Goal: Task Accomplishment & Management: Complete application form

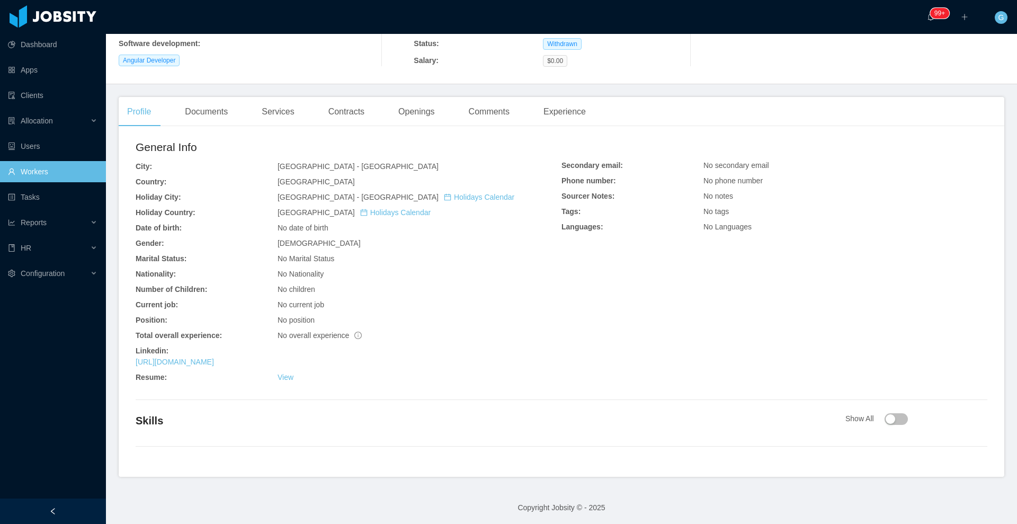
scroll to position [177, 0]
click at [214, 360] on link "https://www.linkedin.com/in/juliomejiasdev" at bounding box center [175, 359] width 78 height 8
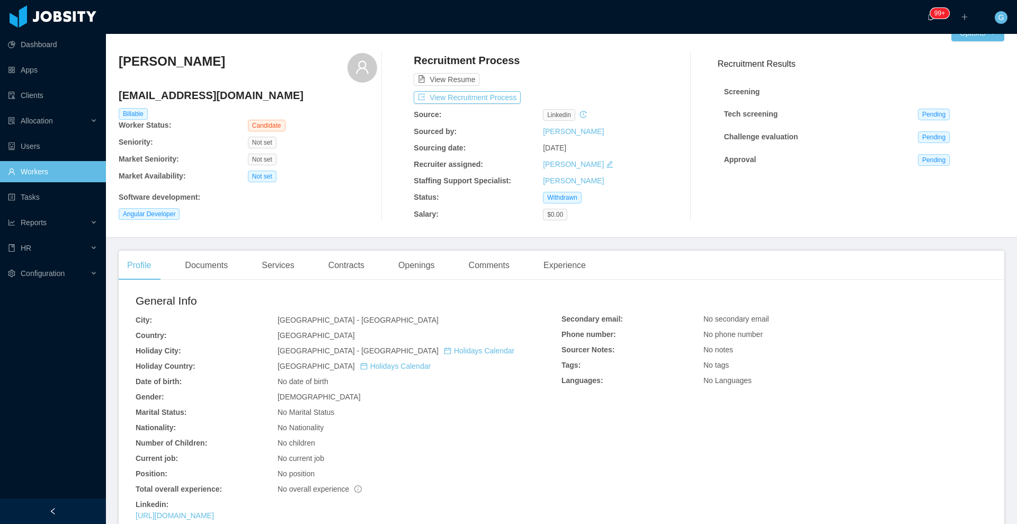
scroll to position [0, 0]
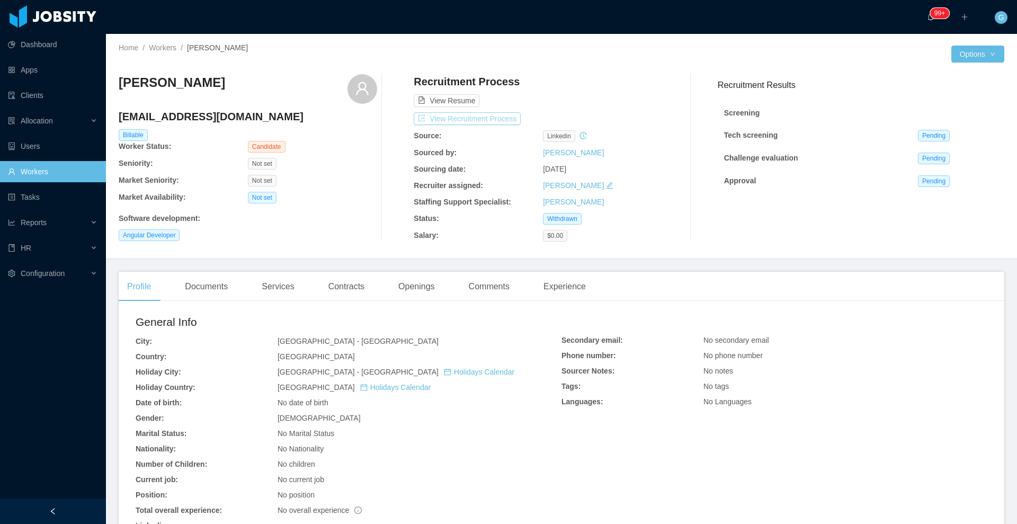
click at [472, 117] on button "View Recruitment Process" at bounding box center [467, 118] width 107 height 13
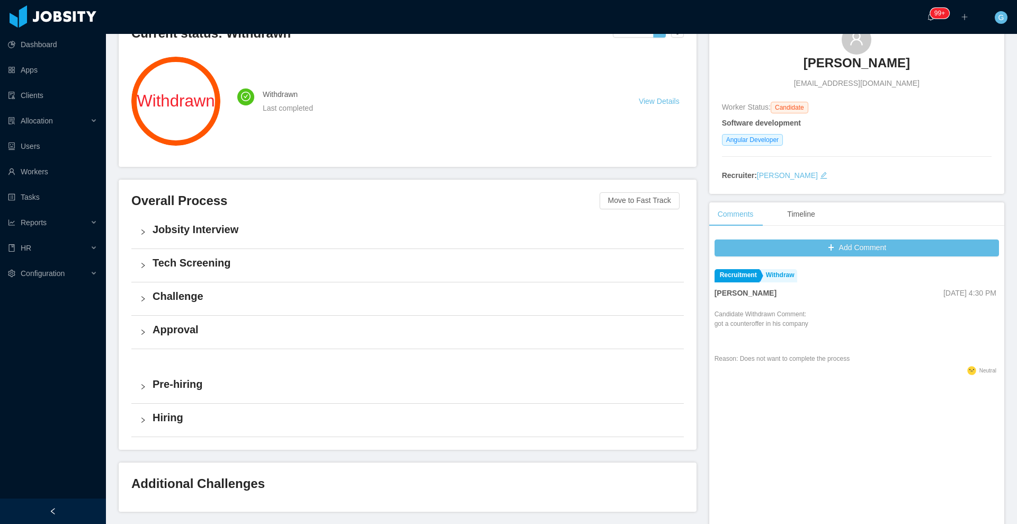
scroll to position [99, 0]
click at [651, 103] on link "View Details" at bounding box center [659, 100] width 41 height 8
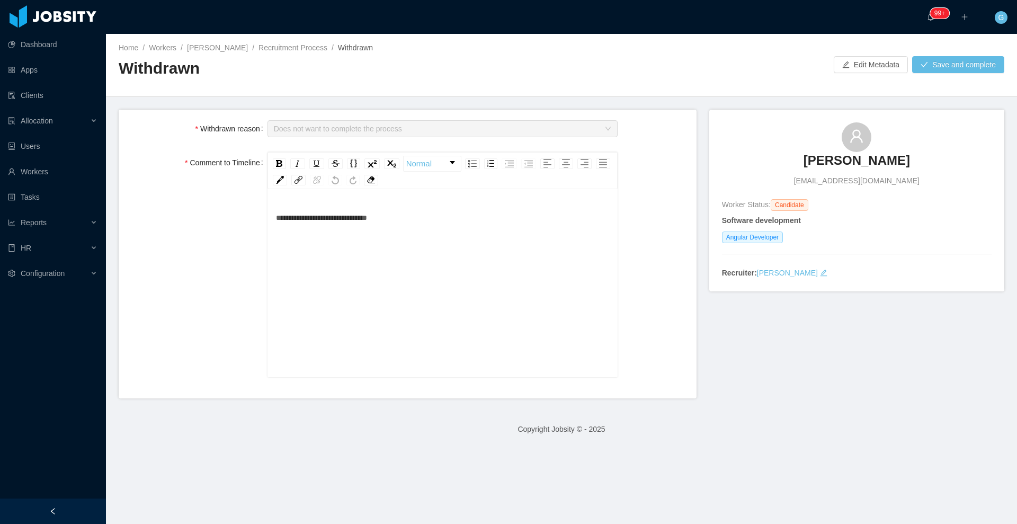
click at [861, 161] on h3 "Julio Mejias" at bounding box center [857, 160] width 106 height 17
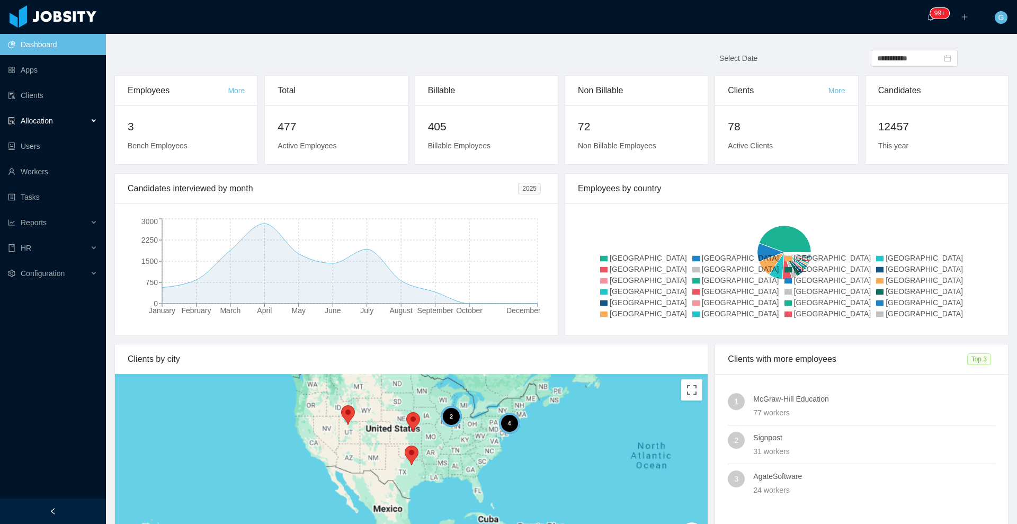
click at [53, 117] on span "Allocation" at bounding box center [37, 121] width 32 height 8
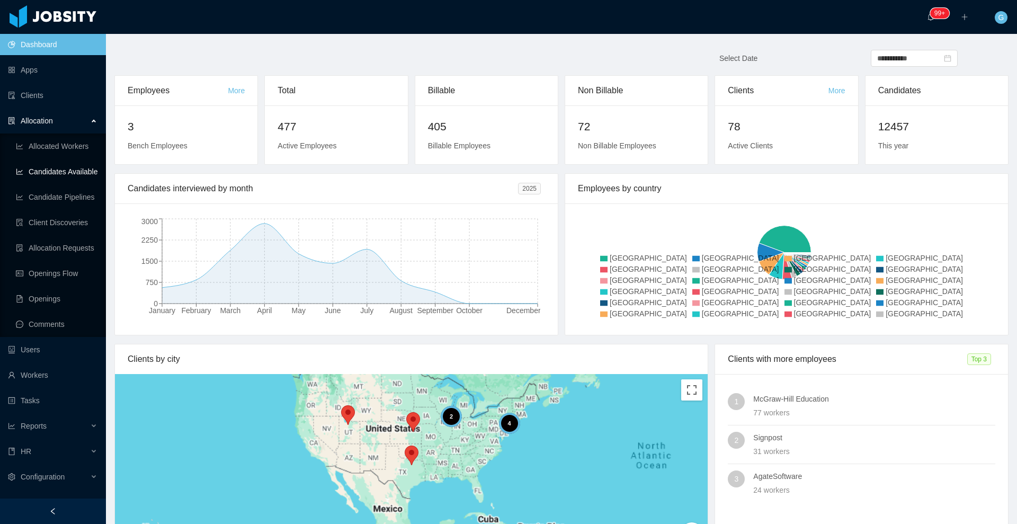
click at [55, 171] on link "Candidates Available" at bounding box center [57, 171] width 82 height 21
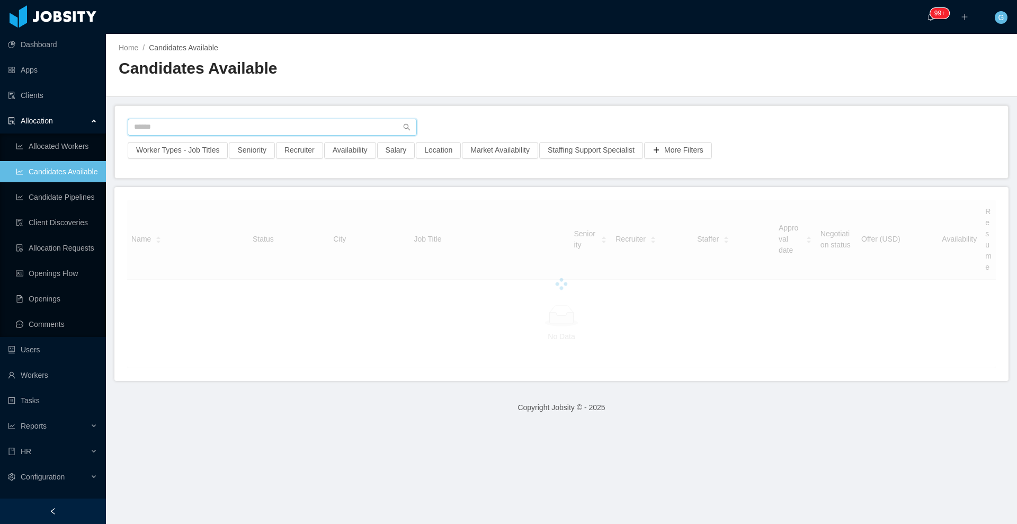
click at [165, 128] on input "text" at bounding box center [272, 127] width 289 height 17
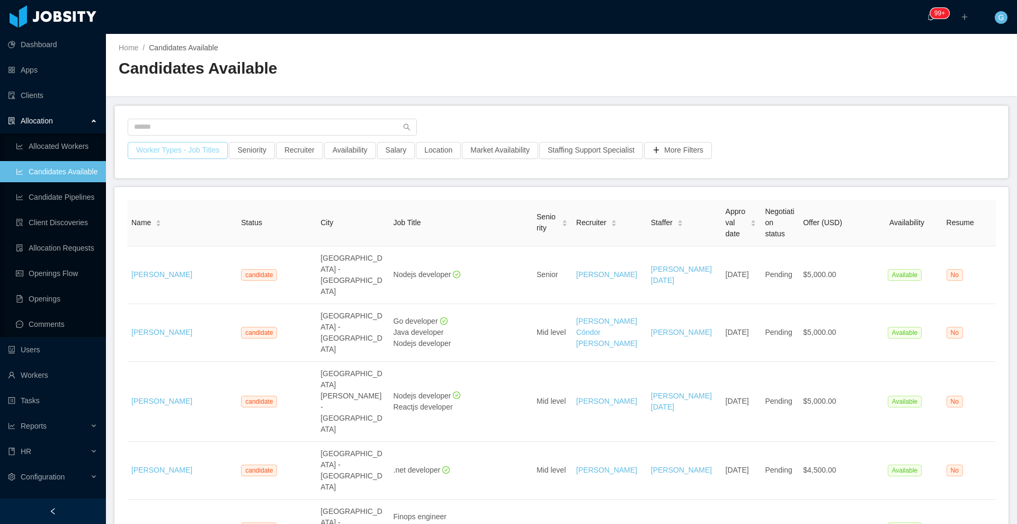
click at [158, 148] on button "Worker Types - Job Titles" at bounding box center [178, 150] width 100 height 17
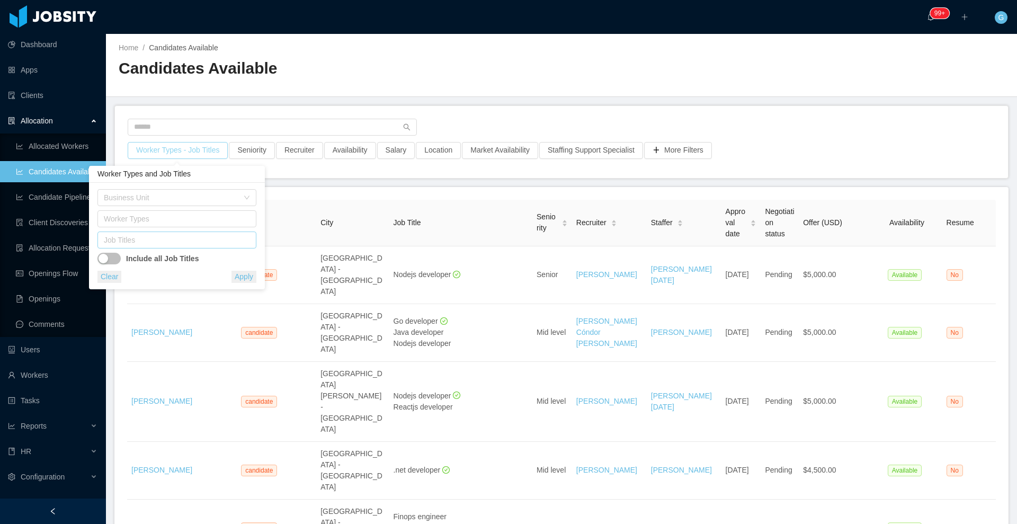
click at [128, 239] on div "Job Titles" at bounding box center [174, 240] width 141 height 11
type input "***"
click at [156, 266] on li "VueJS Developer" at bounding box center [176, 261] width 159 height 17
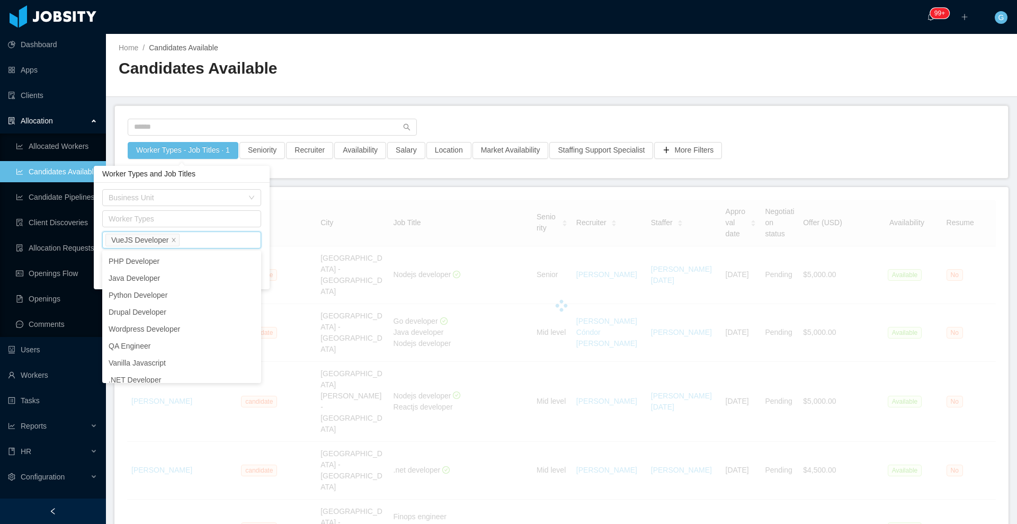
click at [226, 233] on div "Job Titles VueJS Developer" at bounding box center [179, 240] width 149 height 16
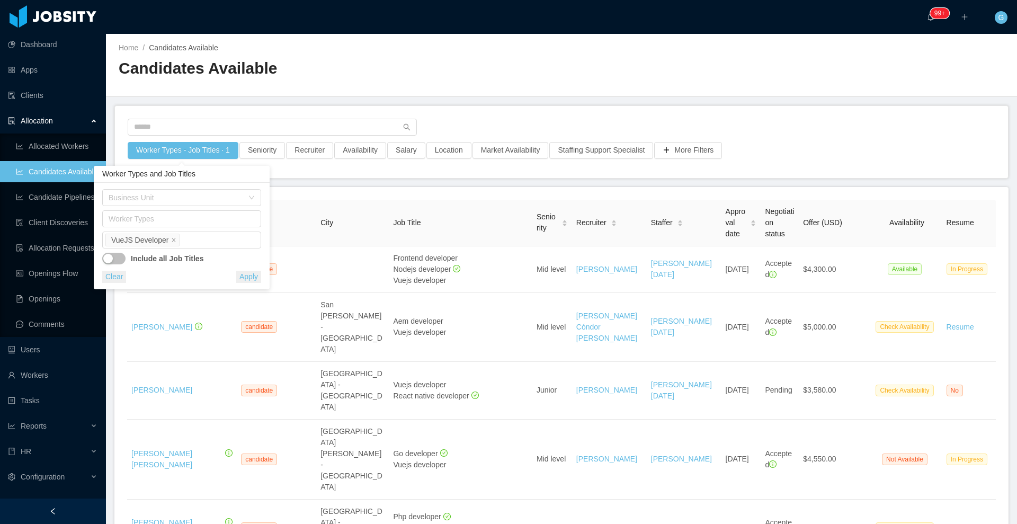
click at [267, 234] on div "Business Unit Worker Types Job Titles VueJS Developer Include all Job Titles Cl…" at bounding box center [182, 236] width 176 height 106
click at [119, 254] on button "button" at bounding box center [113, 259] width 23 height 12
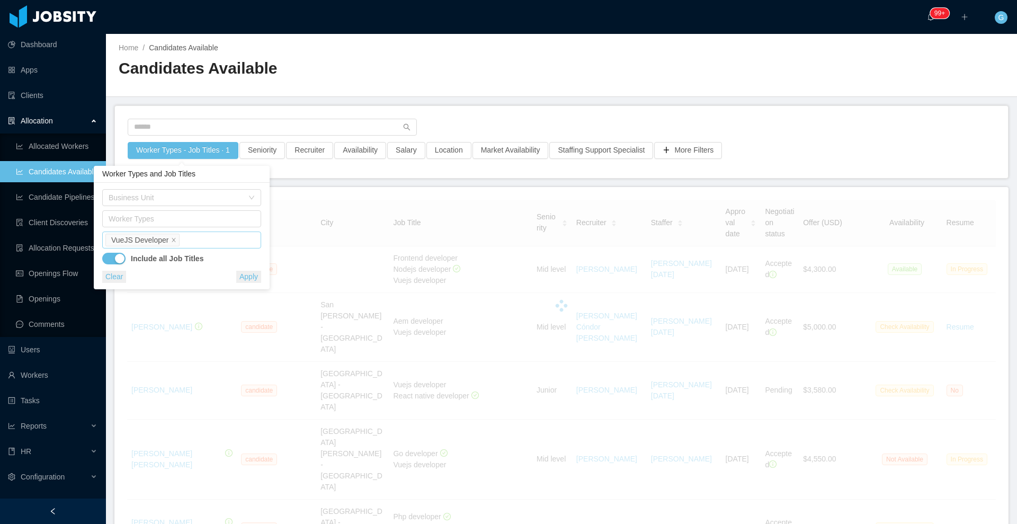
click at [203, 245] on div "Job Titles VueJS Developer" at bounding box center [179, 240] width 149 height 16
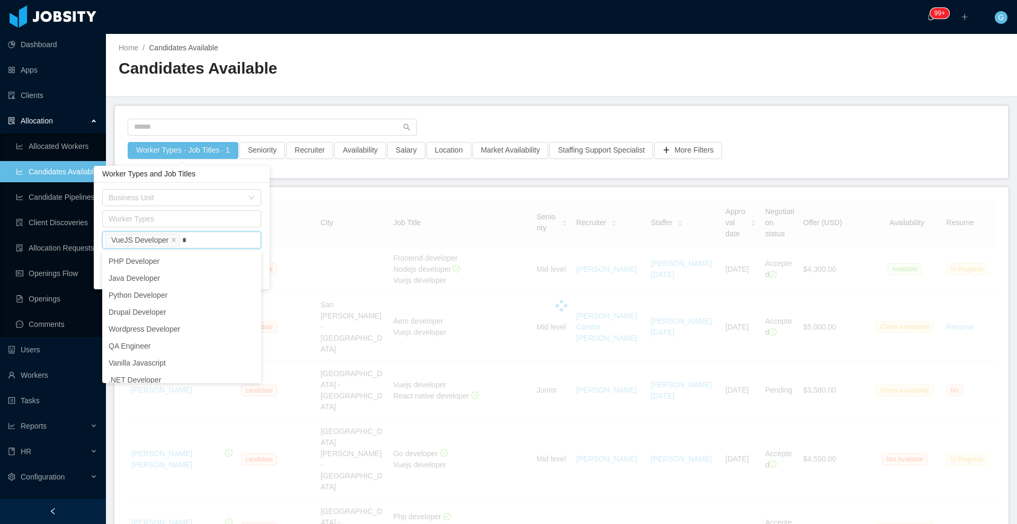
scroll to position [2, 0]
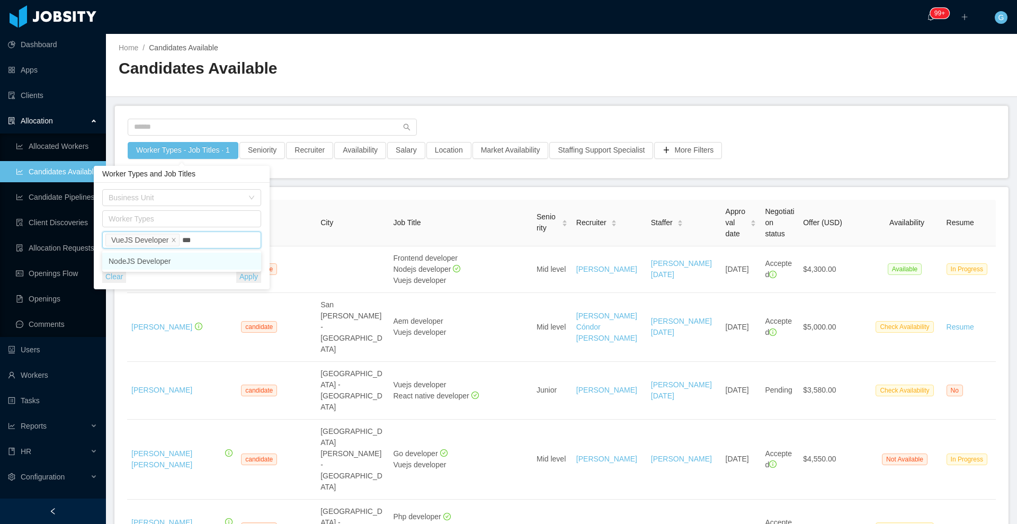
type input "****"
drag, startPoint x: 202, startPoint y: 260, endPoint x: 212, endPoint y: 263, distance: 10.4
click at [212, 263] on li "NodeJS Developer" at bounding box center [181, 261] width 159 height 17
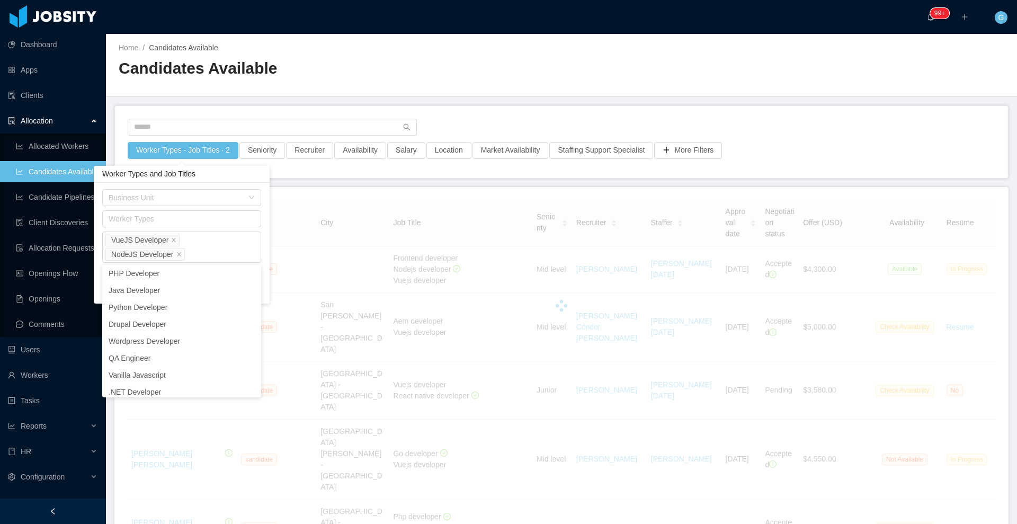
click at [263, 268] on div "Business Unit Worker Types Job Titles VueJS Developer NodeJS Developer Include …" at bounding box center [182, 243] width 176 height 121
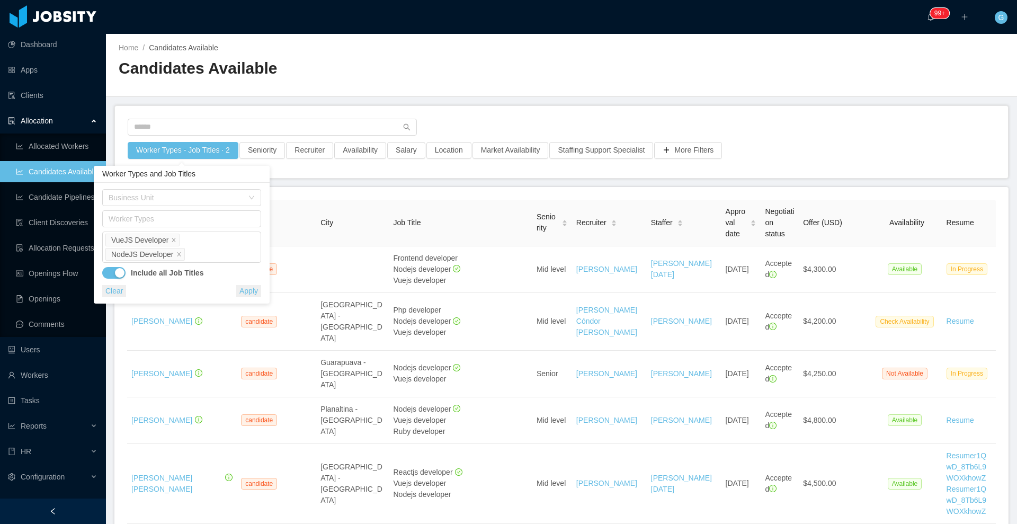
click at [244, 288] on button "Apply" at bounding box center [248, 291] width 25 height 12
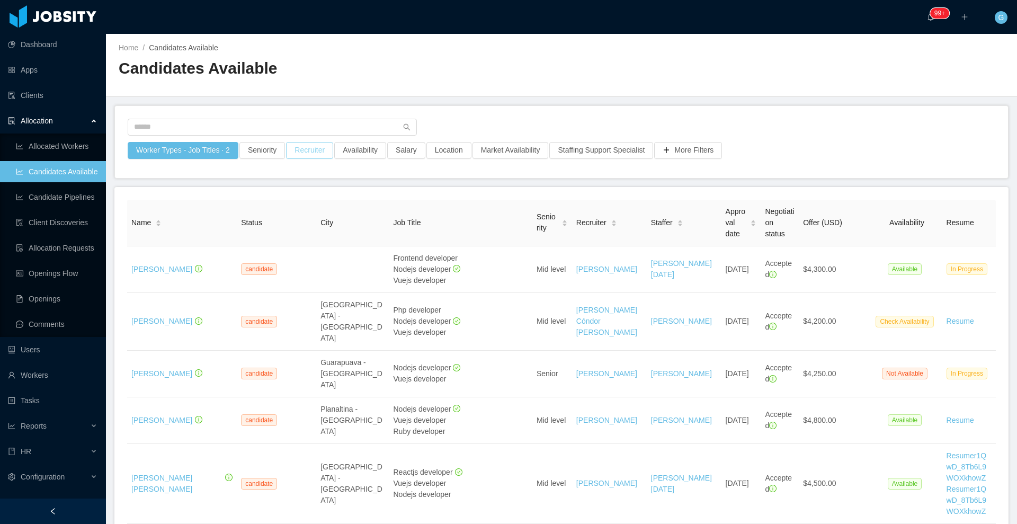
drag, startPoint x: 317, startPoint y: 149, endPoint x: 284, endPoint y: 156, distance: 33.5
click at [286, 156] on button "Recruiter" at bounding box center [309, 150] width 47 height 17
click at [261, 145] on button "Seniority" at bounding box center [262, 150] width 46 height 17
click at [229, 199] on div "Seniorities" at bounding box center [256, 197] width 141 height 11
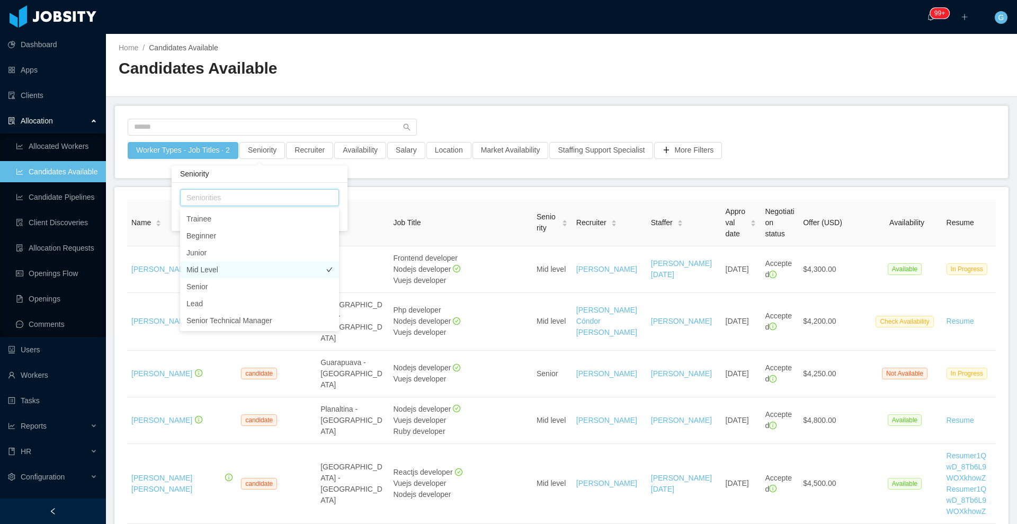
click at [194, 270] on li "Mid Level" at bounding box center [259, 269] width 159 height 17
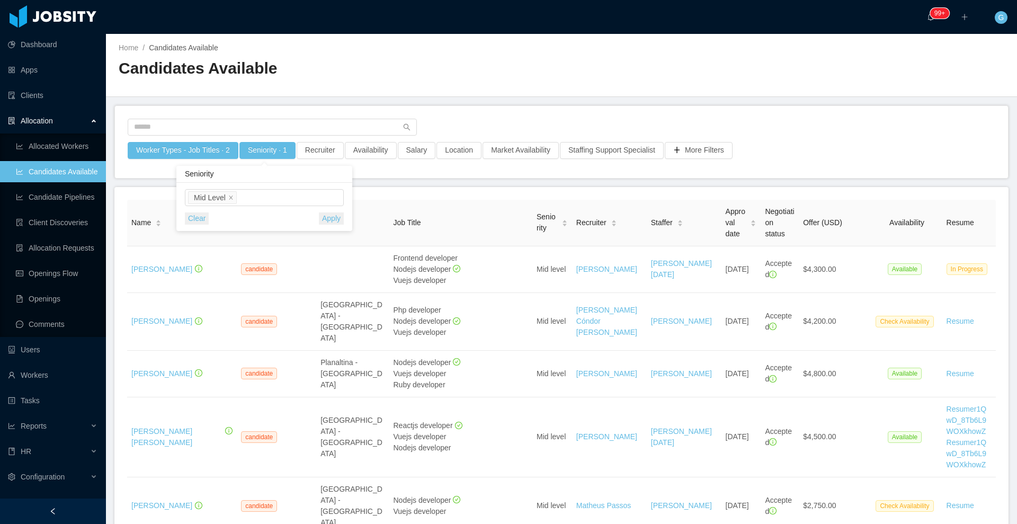
click at [287, 184] on div "Seniorities Mid Level Clear Apply" at bounding box center [264, 207] width 176 height 48
click at [330, 217] on button "Apply" at bounding box center [331, 218] width 25 height 12
click at [410, 154] on button "Salary" at bounding box center [417, 150] width 38 height 17
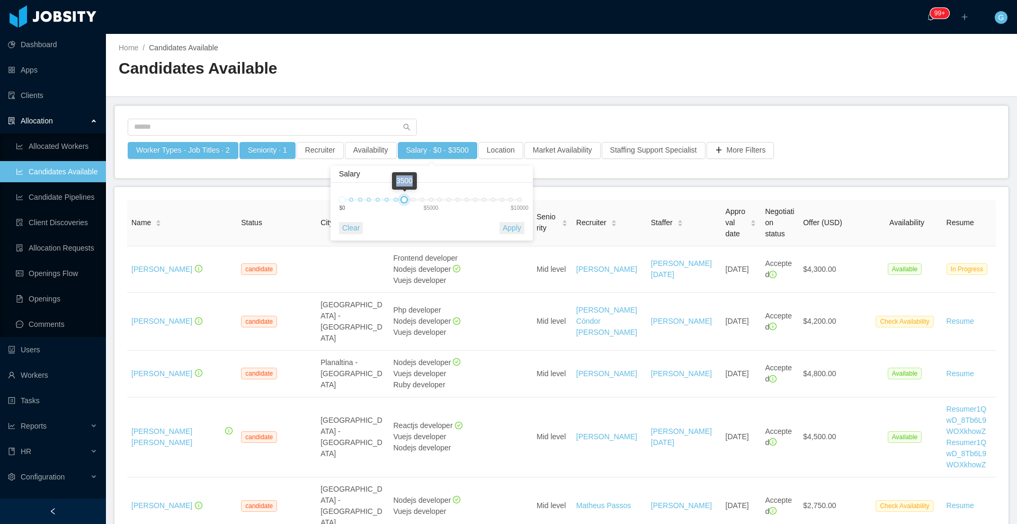
drag, startPoint x: 497, startPoint y: 199, endPoint x: 406, endPoint y: 207, distance: 91.5
click at [406, 207] on div "0 3500 $0 $5000 $10000" at bounding box center [428, 203] width 188 height 39
click at [512, 232] on button "Apply" at bounding box center [512, 228] width 25 height 12
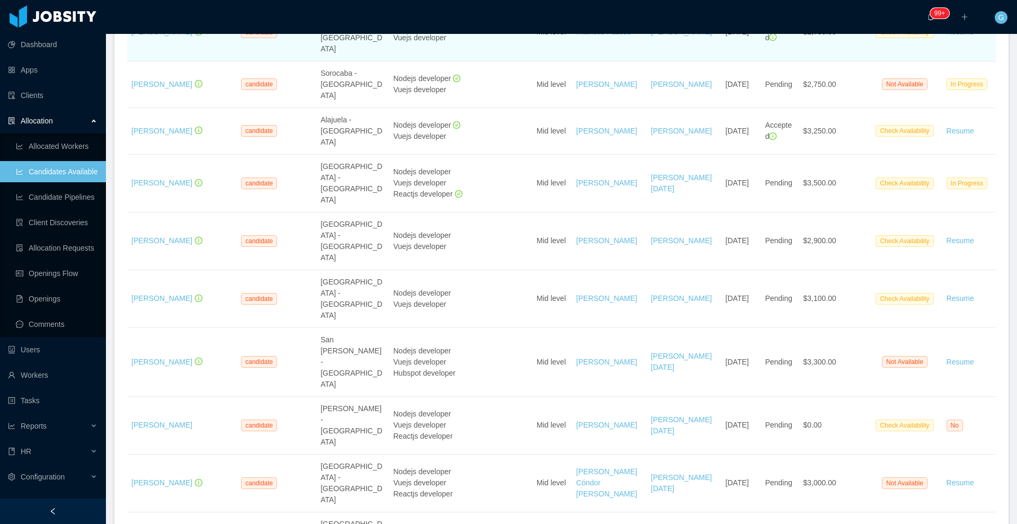
scroll to position [242, 0]
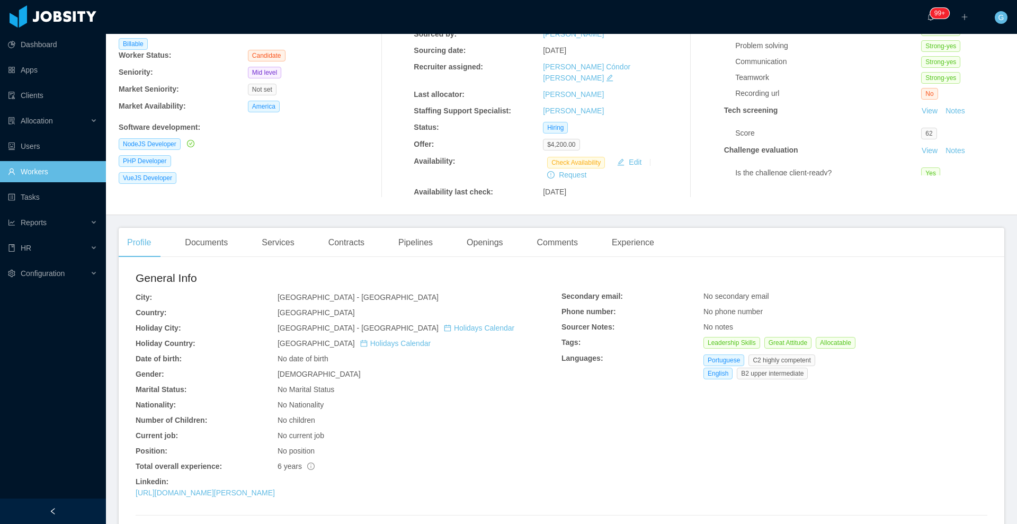
scroll to position [17, 0]
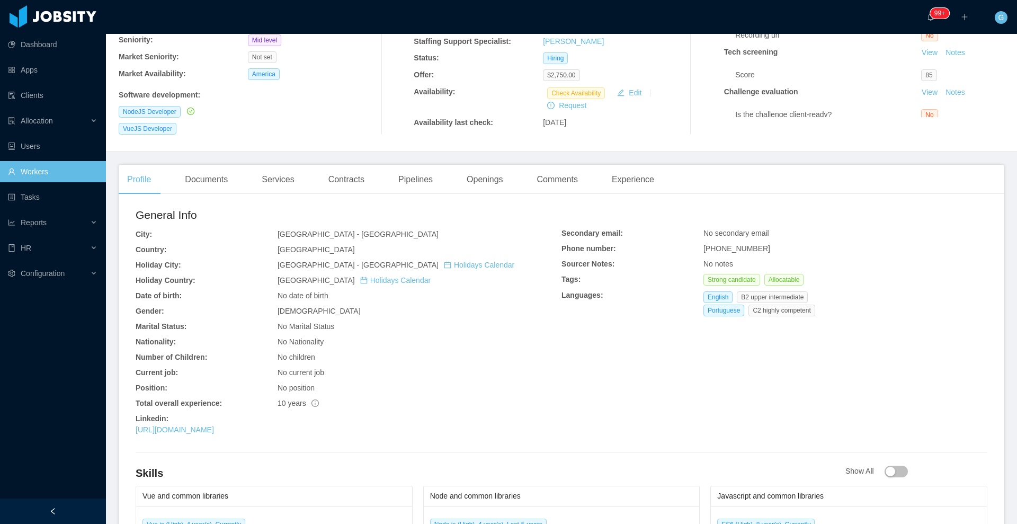
scroll to position [265, 0]
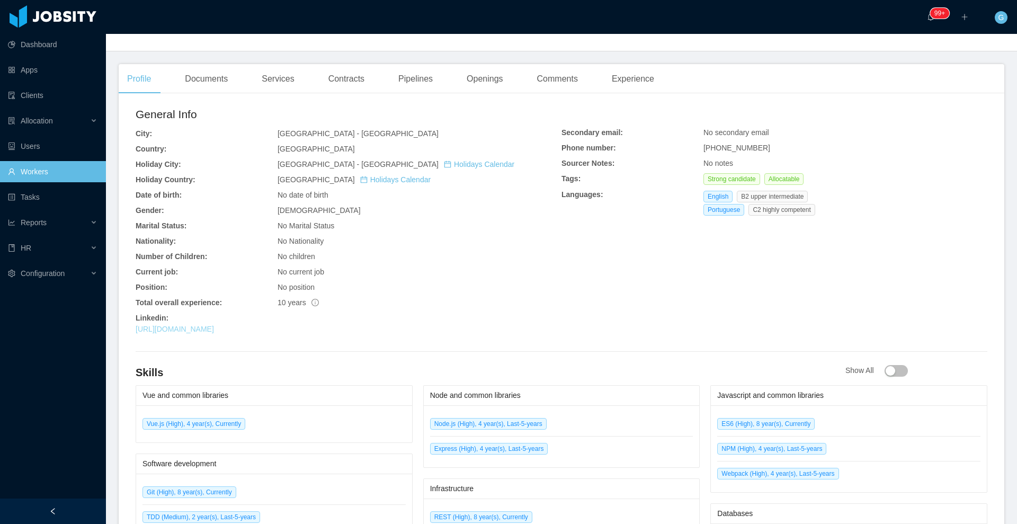
click at [214, 326] on link "https://www.linkedin.com/in/fernando-nascimento-9b924728" at bounding box center [175, 329] width 78 height 8
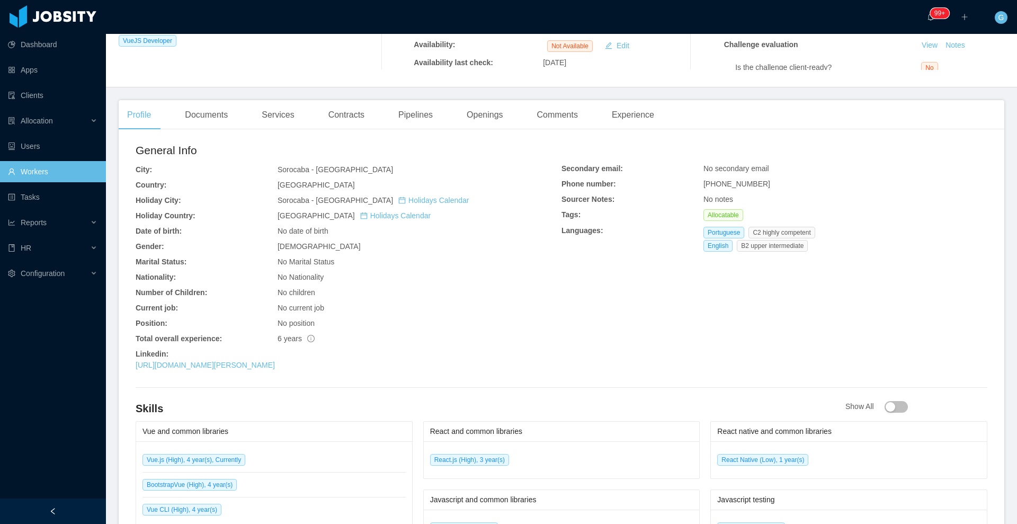
scroll to position [265, 0]
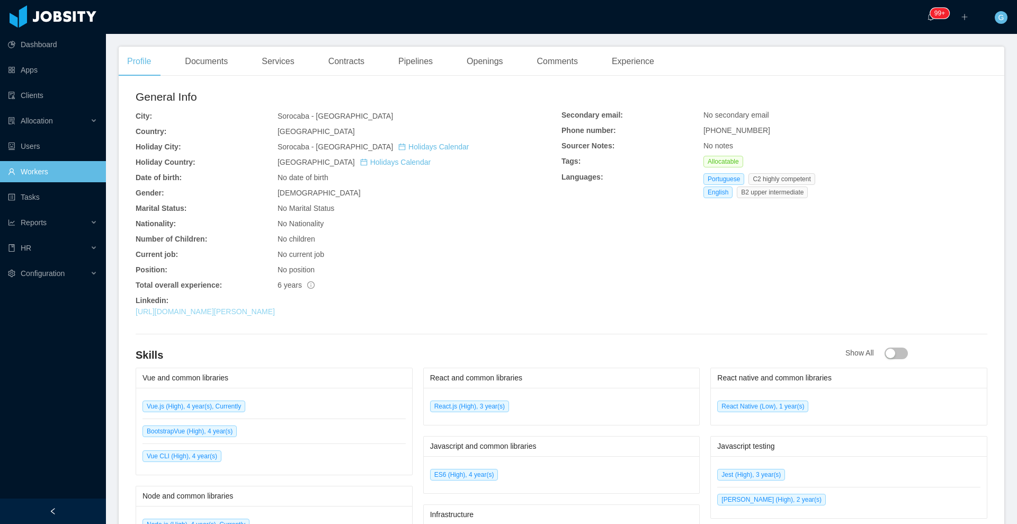
click at [224, 310] on link "[URL][DOMAIN_NAME][PERSON_NAME]" at bounding box center [205, 311] width 139 height 8
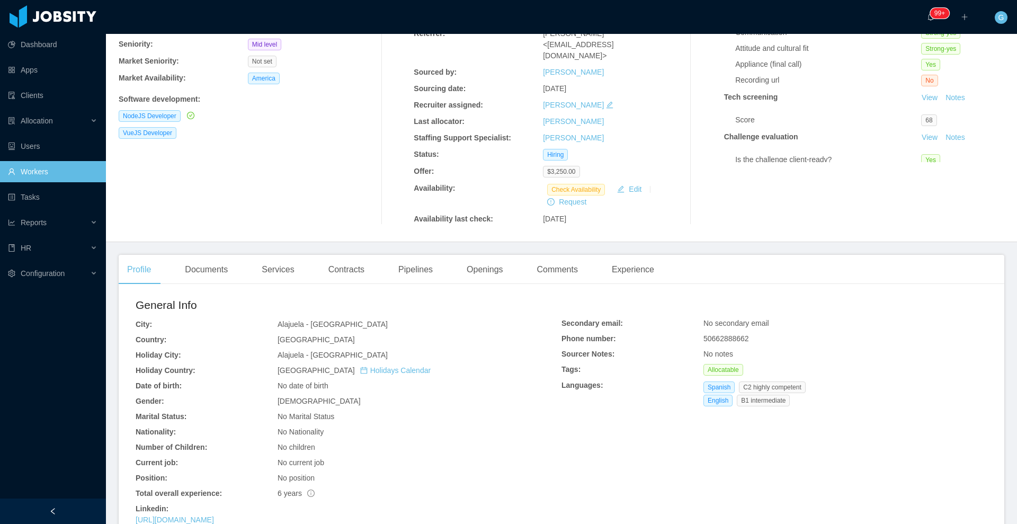
scroll to position [265, 0]
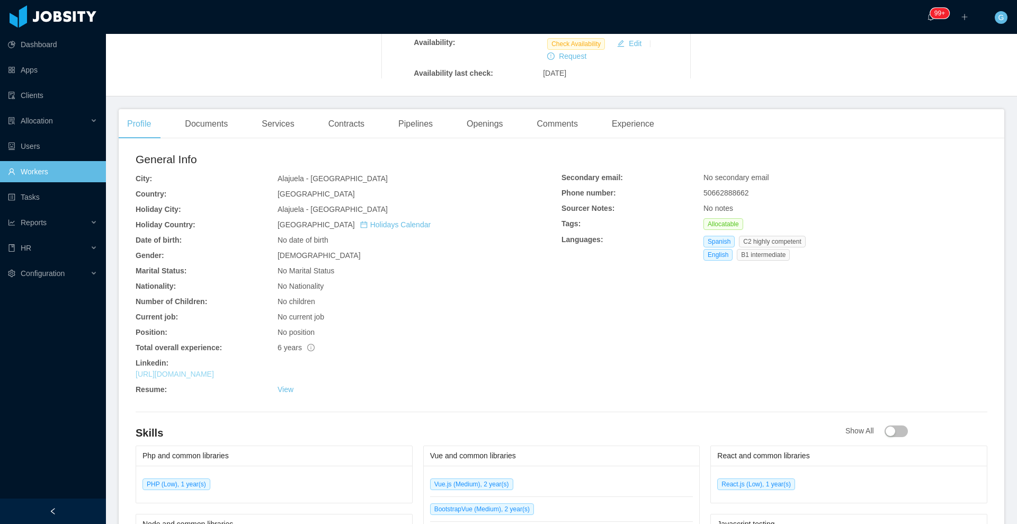
click at [214, 370] on link "https://www.linkedin.com/in/wmartzh" at bounding box center [175, 374] width 78 height 8
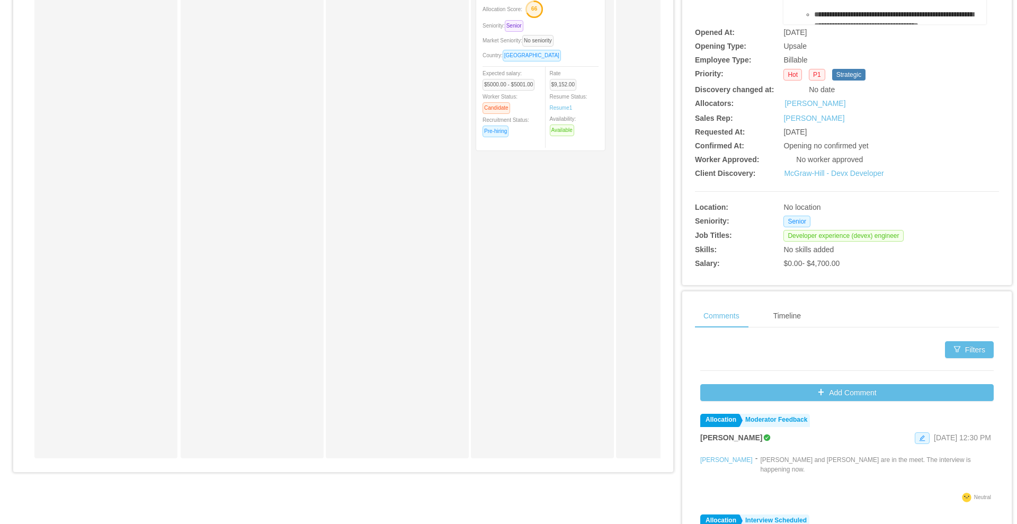
scroll to position [66, 0]
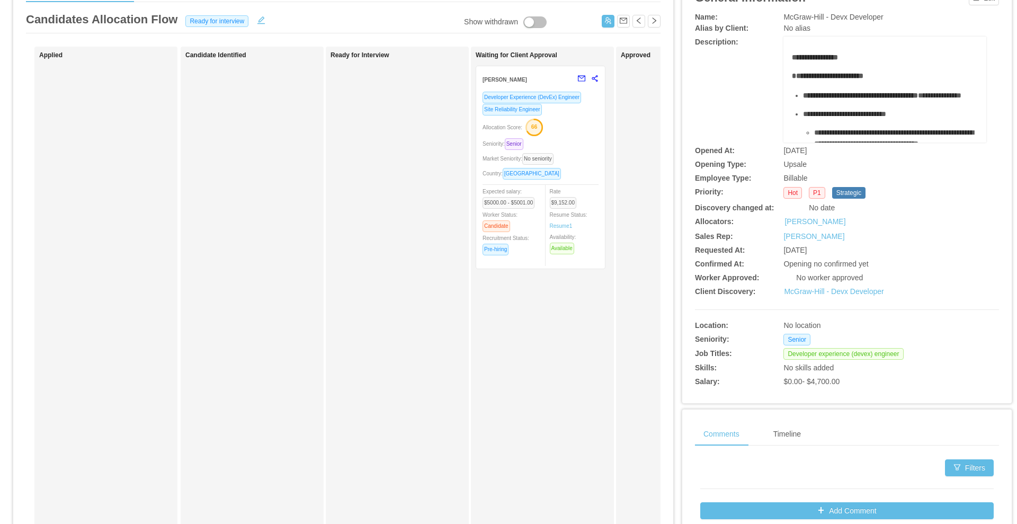
click at [583, 167] on div "Country: Brazil" at bounding box center [541, 173] width 116 height 12
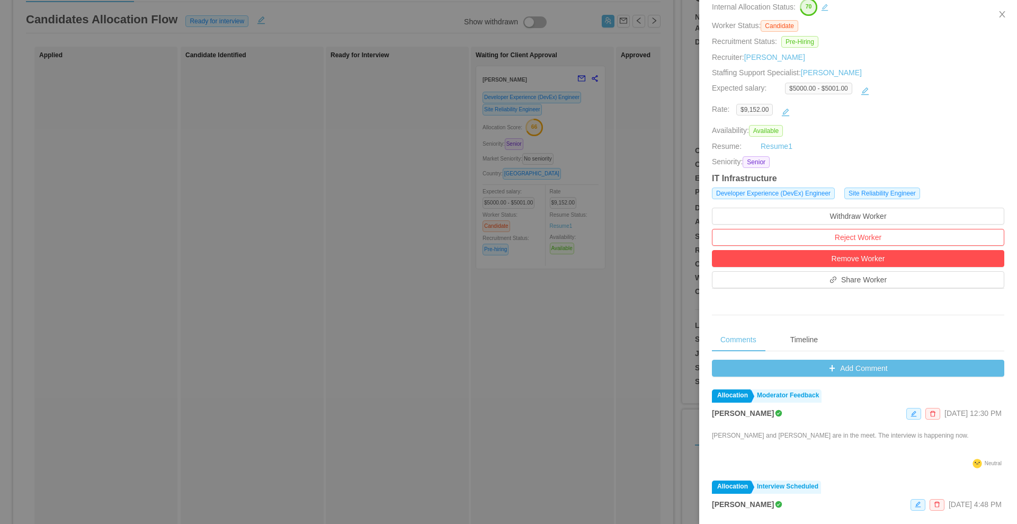
scroll to position [132, 0]
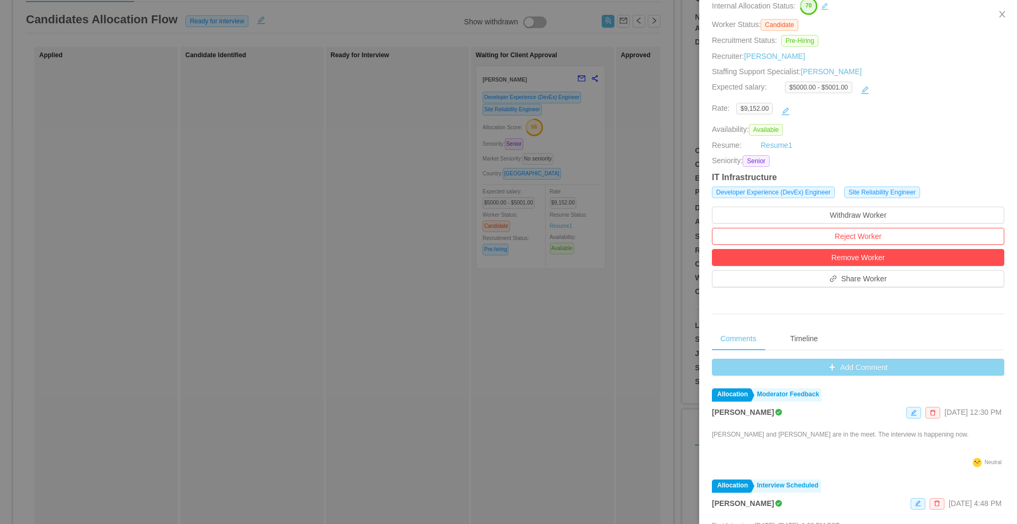
click at [817, 372] on button "Add Comment" at bounding box center [858, 367] width 292 height 17
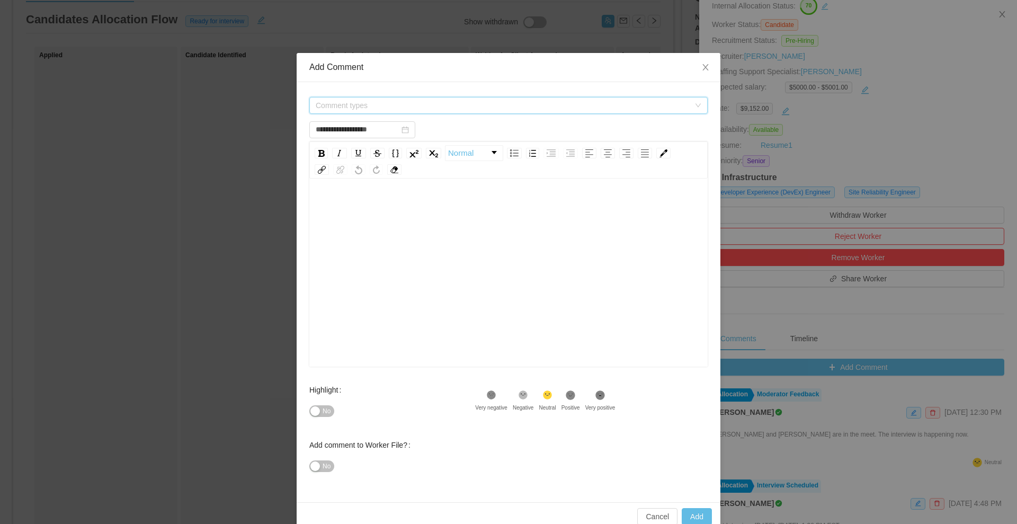
click at [367, 110] on span "Comment types" at bounding box center [503, 105] width 374 height 11
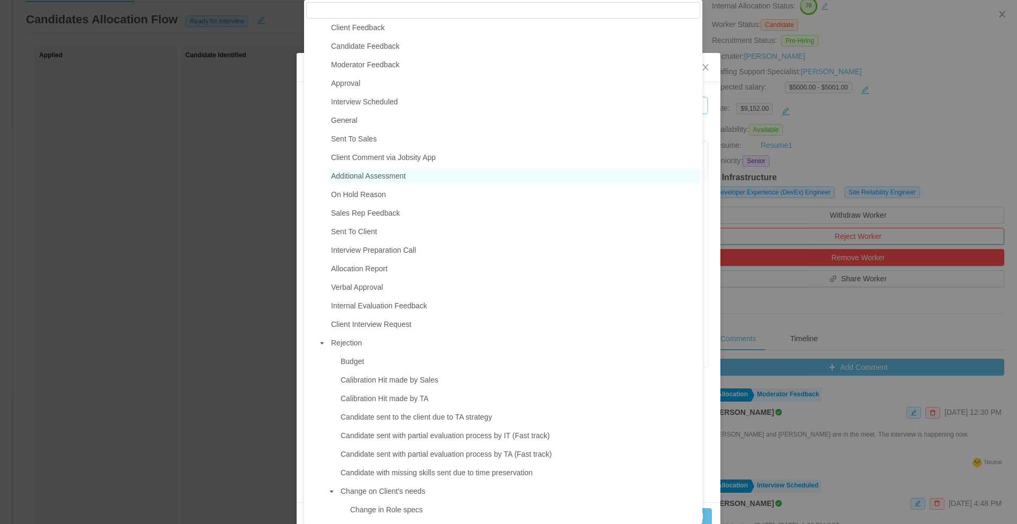
scroll to position [0, 0]
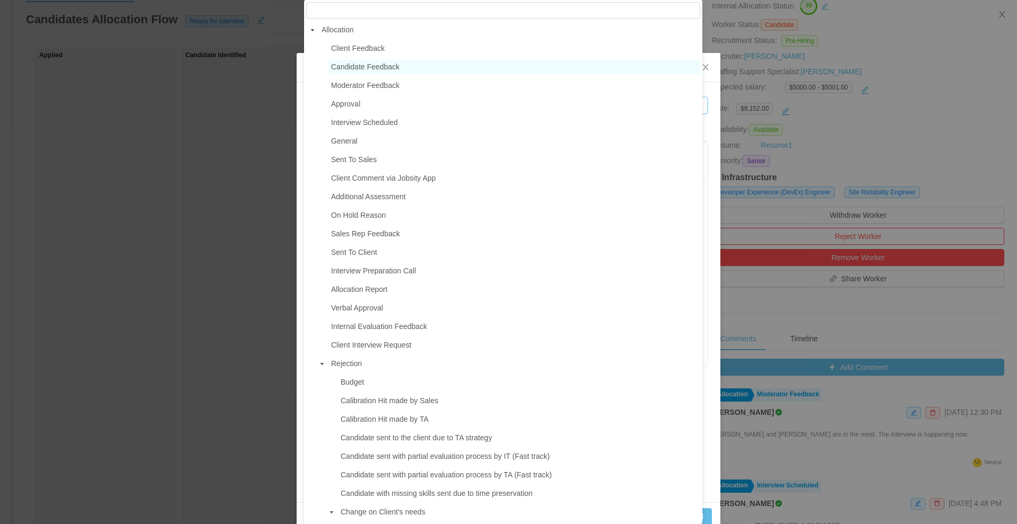
click at [358, 74] on span "Candidate Feedback" at bounding box center [514, 67] width 372 height 14
type input "**********"
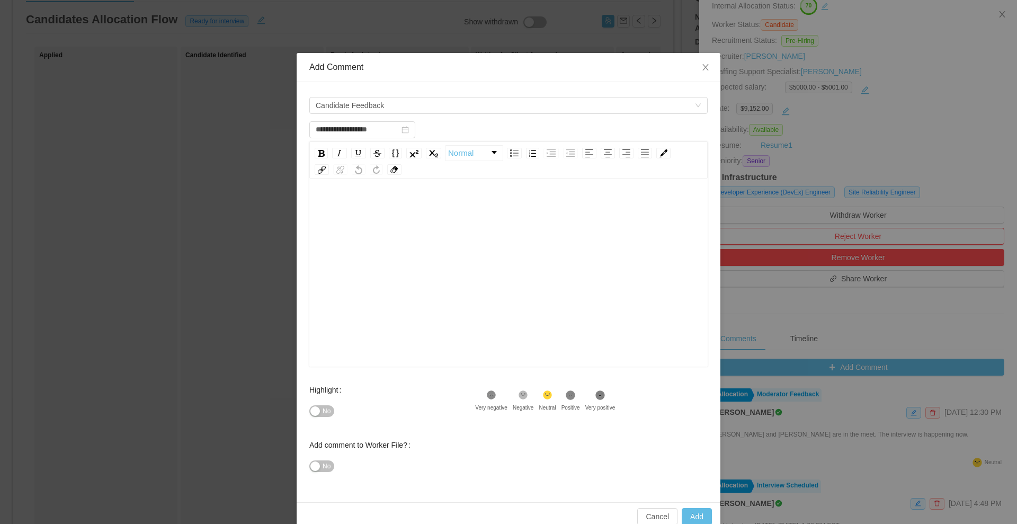
click at [344, 200] on div "rdw-editor" at bounding box center [509, 207] width 382 height 21
click at [323, 468] on span "No" at bounding box center [327, 466] width 8 height 11
click at [316, 406] on button "No" at bounding box center [321, 411] width 25 height 12
click at [351, 192] on div "**" at bounding box center [508, 273] width 398 height 185
click at [351, 202] on div "**" at bounding box center [509, 207] width 382 height 21
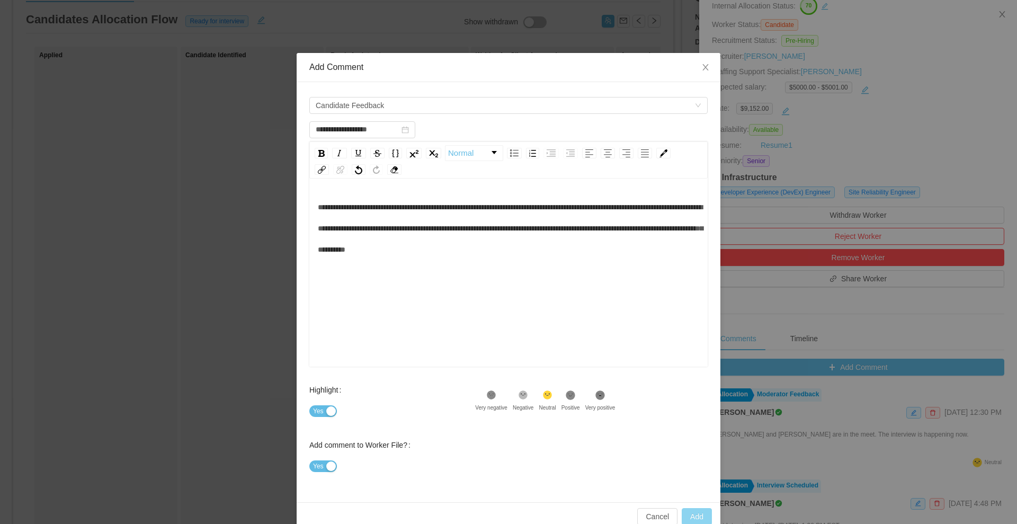
type input "**********"
click at [683, 519] on button "Add" at bounding box center [697, 516] width 30 height 17
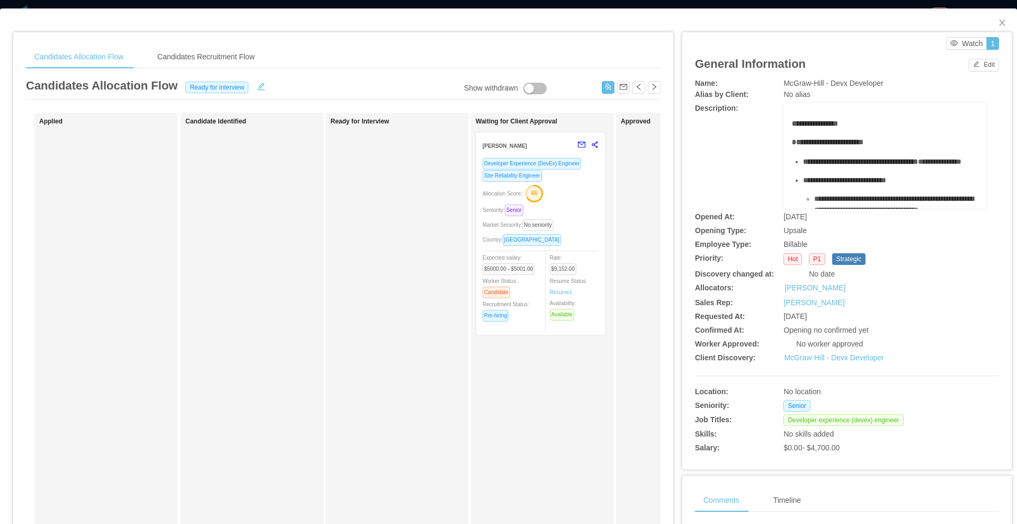
click at [565, 196] on div "Allocation Score: 66" at bounding box center [541, 192] width 116 height 17
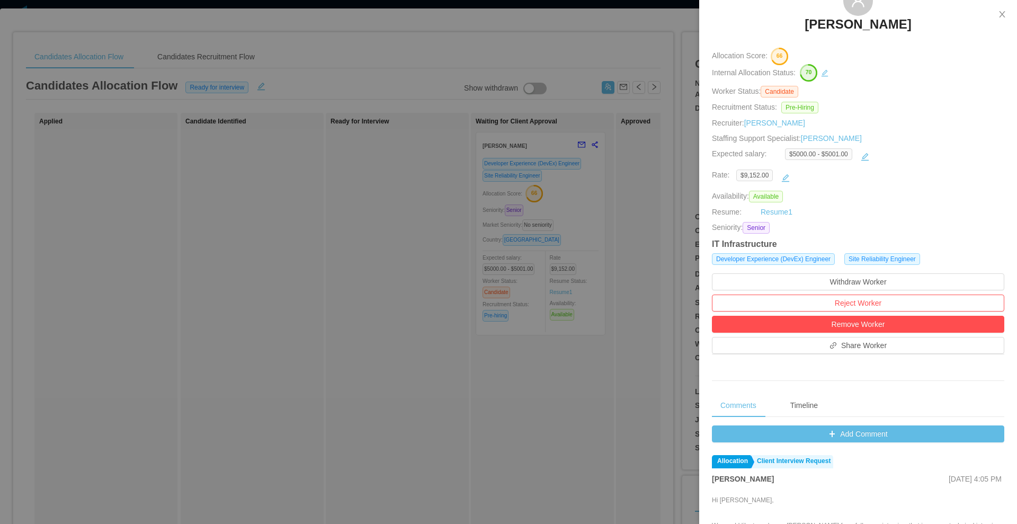
scroll to position [132, 0]
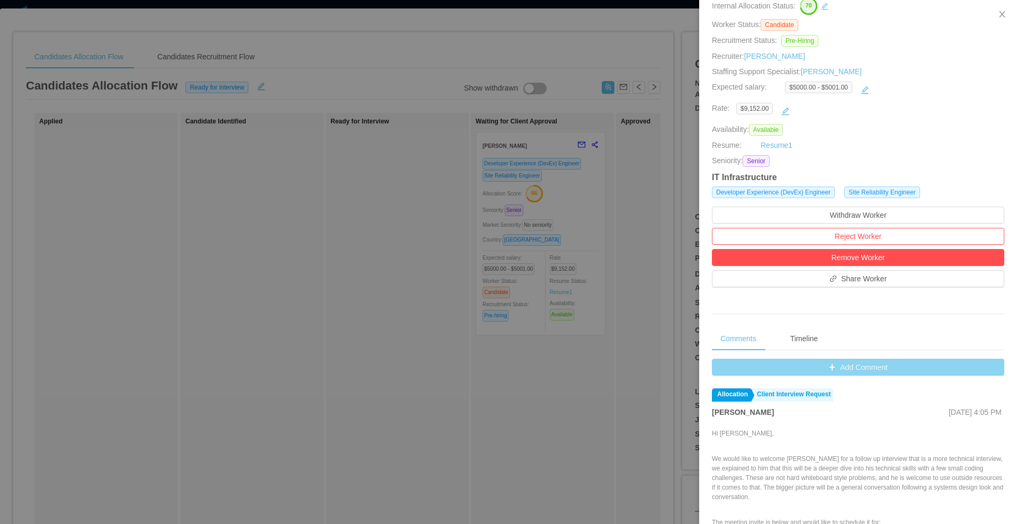
click at [768, 363] on button "Add Comment" at bounding box center [858, 367] width 292 height 17
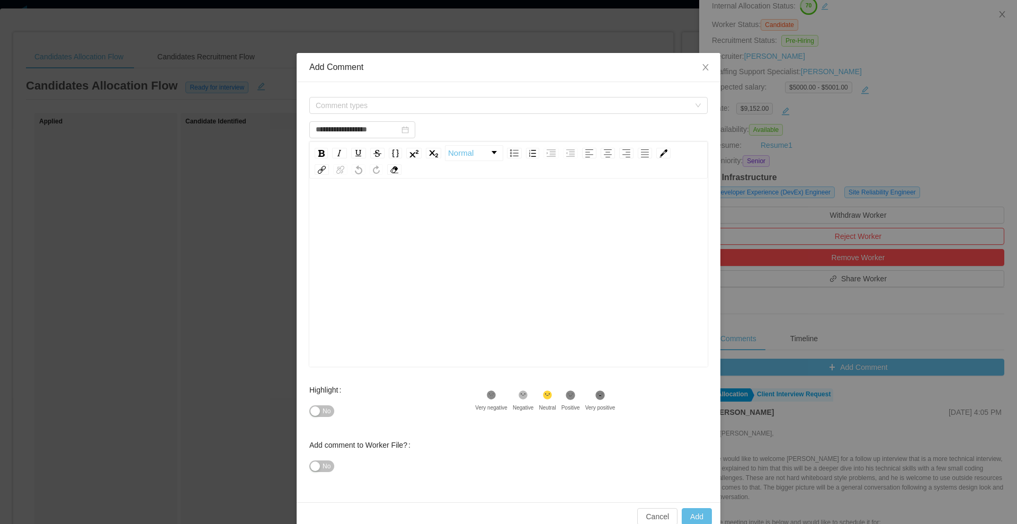
click at [325, 415] on span "No" at bounding box center [327, 411] width 8 height 11
click at [349, 104] on span "Comment types" at bounding box center [503, 105] width 374 height 11
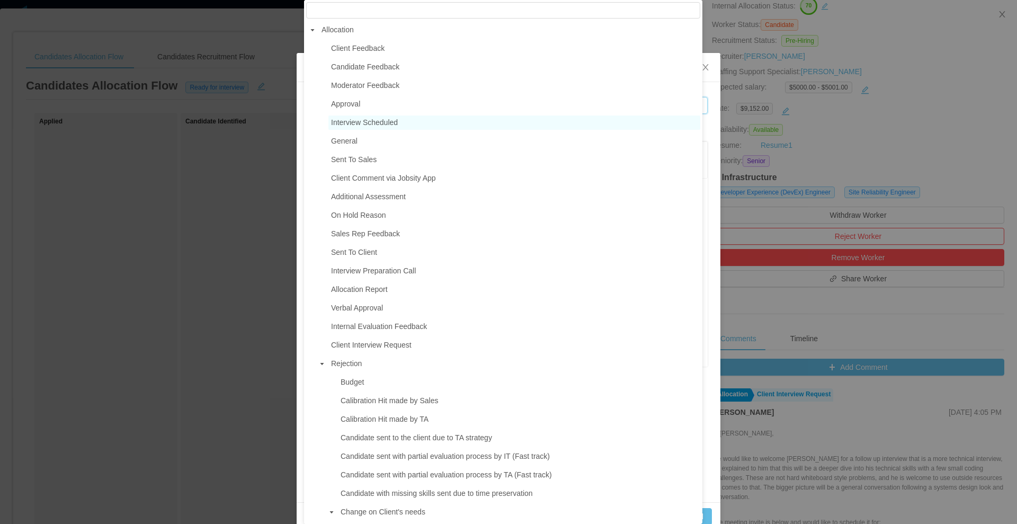
click at [348, 126] on span "Interview Scheduled" at bounding box center [364, 122] width 67 height 8
type input "**********"
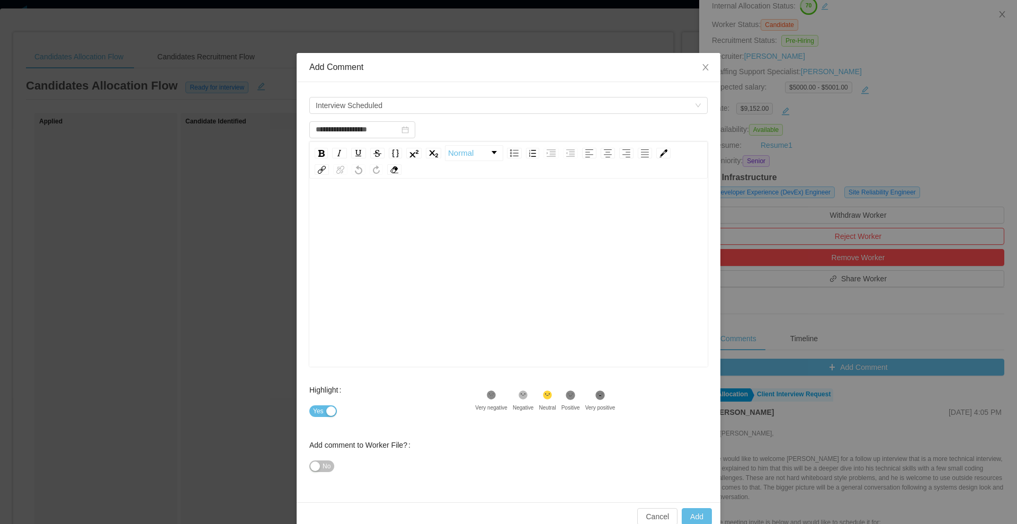
click at [345, 220] on div "rdw-editor" at bounding box center [509, 289] width 382 height 185
click at [311, 465] on button "No" at bounding box center [321, 466] width 25 height 12
click at [685, 511] on button "Add" at bounding box center [697, 516] width 30 height 17
type input "**********"
